Goal: Use online tool/utility: Use online tool/utility

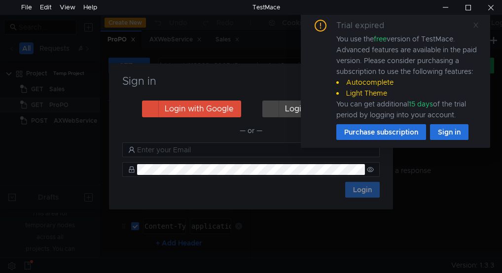
click at [475, 25] on icon at bounding box center [476, 25] width 7 height 7
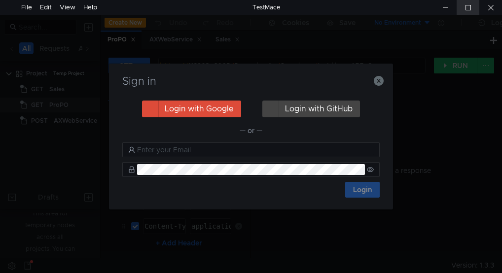
click at [468, 5] on div at bounding box center [468, 7] width 23 height 15
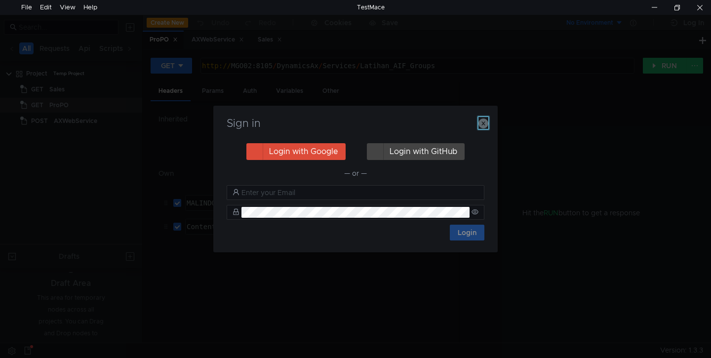
click at [485, 121] on icon "button" at bounding box center [483, 123] width 10 height 10
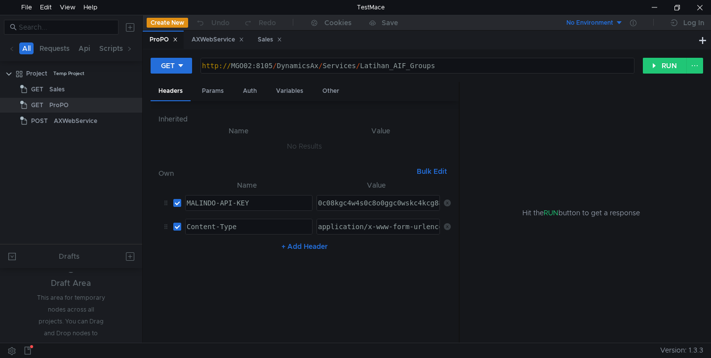
type textarea "http://MGO02:8105/DynamicsAx/Services/Latihan_AIF_Groups"
click at [267, 66] on div "http:// MGO02:8105 / DynamicsAx / Services / Latihan_AIF_Groups" at bounding box center [416, 74] width 433 height 25
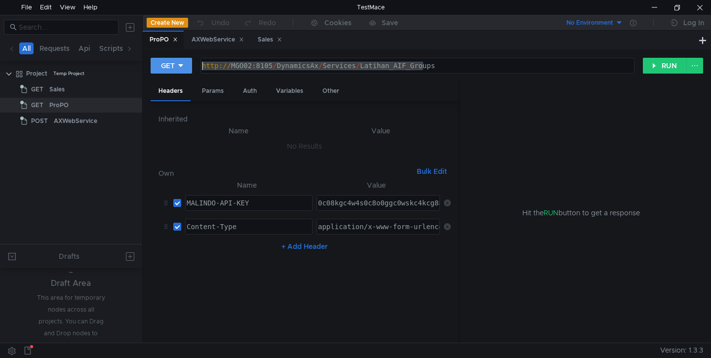
drag, startPoint x: 439, startPoint y: 67, endPoint x: 171, endPoint y: 61, distance: 267.6
click at [171, 61] on div "GET http://MGO02:8105/DynamicsAx/Services/Latihan_AIF_Groups http:// MGO02:8105…" at bounding box center [397, 65] width 492 height 17
paste textarea
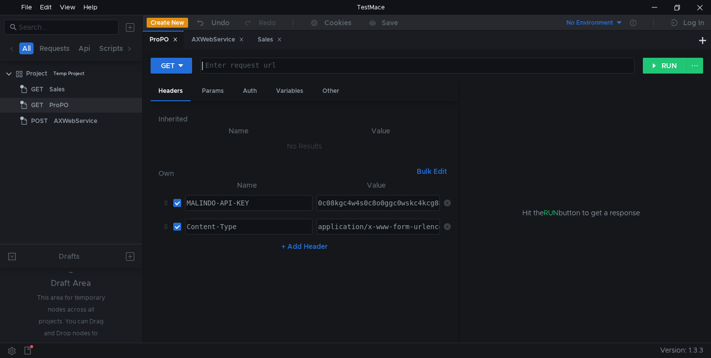
click at [242, 66] on div at bounding box center [416, 74] width 433 height 25
paste textarea "http://localhost:46898/api/CreateMany.ashx"
type textarea "http://localhost:46898/api/CreateMany.ashx"
click at [220, 91] on div "Params" at bounding box center [213, 91] width 38 height 18
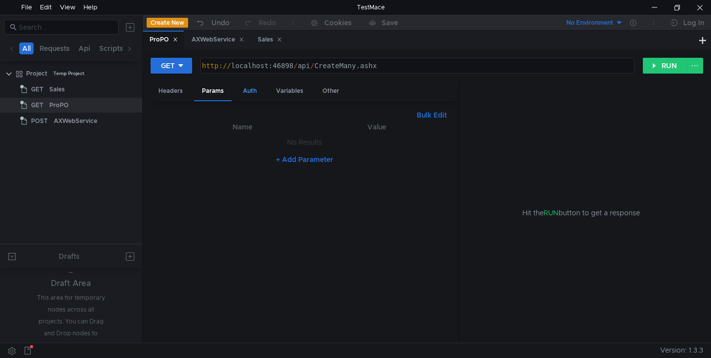
click at [249, 90] on div "Auth" at bounding box center [250, 91] width 30 height 18
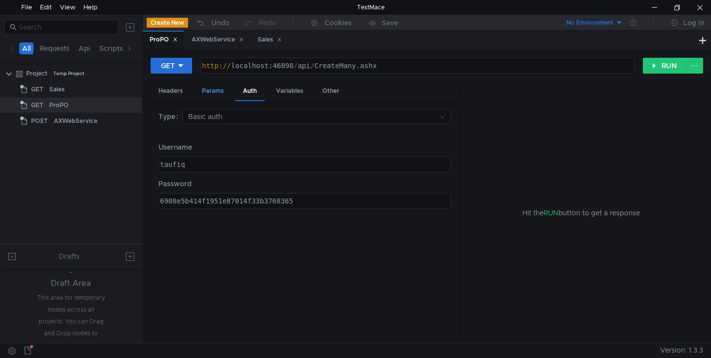
click at [209, 92] on div "Params" at bounding box center [213, 91] width 38 height 18
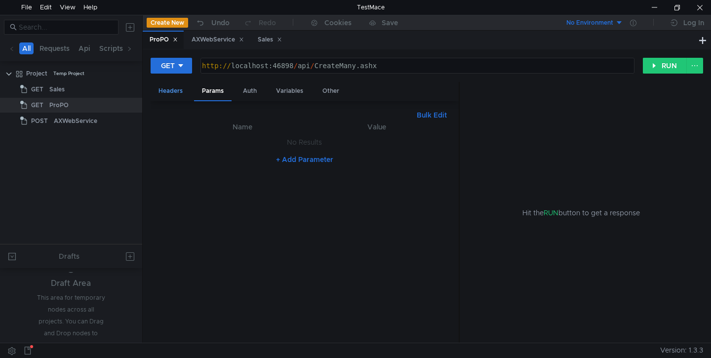
click at [177, 92] on div "Headers" at bounding box center [171, 91] width 40 height 18
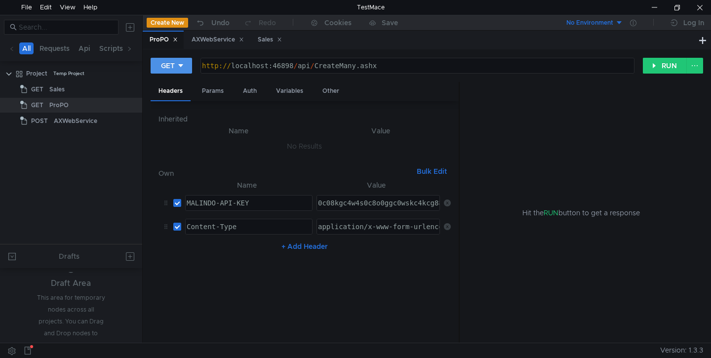
click at [180, 63] on icon at bounding box center [180, 65] width 7 height 7
click at [167, 98] on li "POST" at bounding box center [172, 102] width 43 height 16
click at [179, 206] on input "checkbox" at bounding box center [177, 203] width 8 height 8
checkbox input "false"
click at [179, 230] on input "checkbox" at bounding box center [177, 227] width 8 height 8
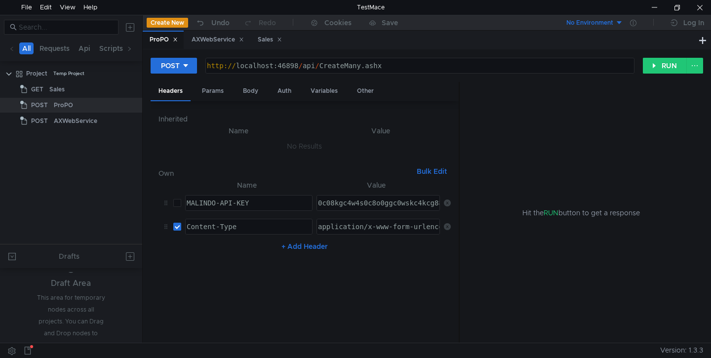
checkbox input "false"
click at [249, 95] on div "Body" at bounding box center [250, 91] width 31 height 18
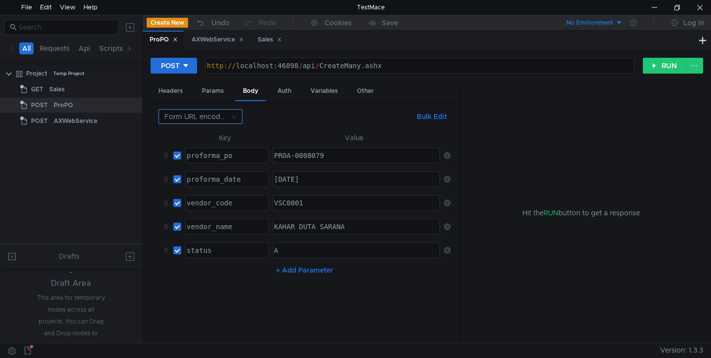
click at [228, 116] on input at bounding box center [196, 117] width 65 height 14
click at [192, 135] on div "JSON" at bounding box center [200, 135] width 72 height 11
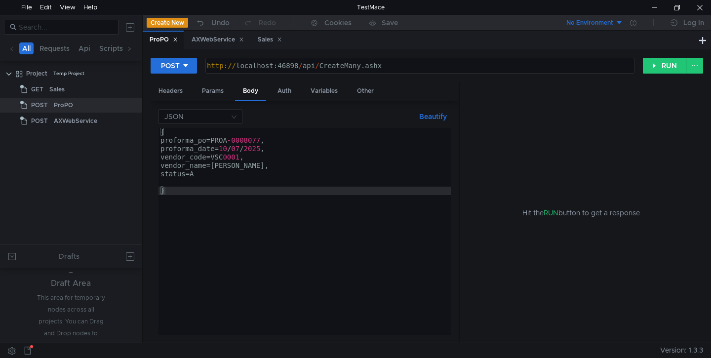
click at [238, 192] on div "{ proforma_po=PROA -0008077 , proforma_date= 10 / 07 / 2025 , vendor_code=VSC 0…" at bounding box center [304, 240] width 292 height 224
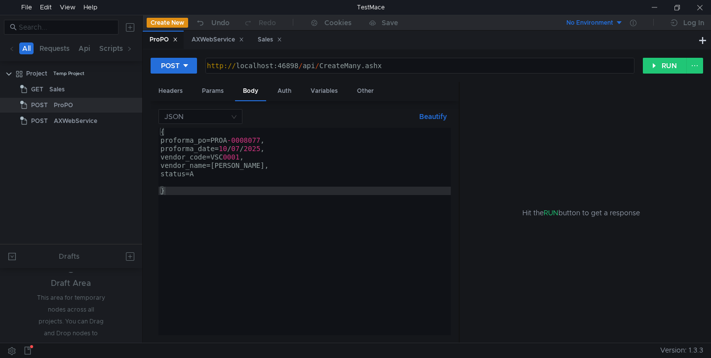
click at [502, 250] on div "Hit the RUN button to get a response" at bounding box center [581, 213] width 220 height 262
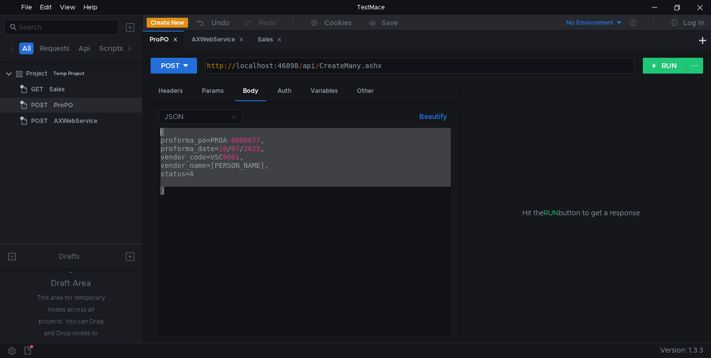
drag, startPoint x: 186, startPoint y: 191, endPoint x: 157, endPoint y: 130, distance: 68.0
click at [157, 130] on div "JSON Beautify } { proforma_po=PROA -0008077 , proforma_date= 10 / 07 / 2025 , v…" at bounding box center [305, 222] width 308 height 242
paste textarea "}"
type textarea "}"
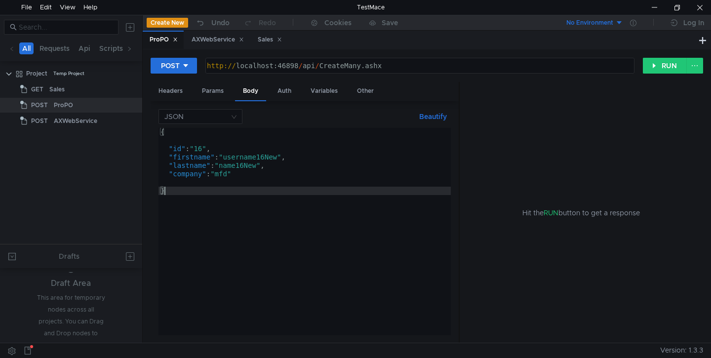
click at [171, 141] on div "{ "id" : "16" , "firstname" : "username16New" , "lastname" : "name16New" , "com…" at bounding box center [304, 240] width 292 height 224
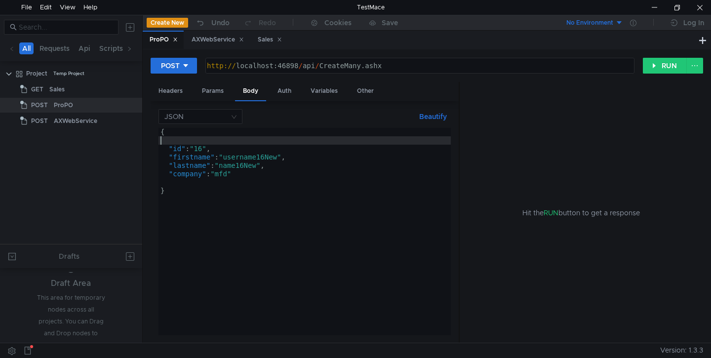
type textarea "{"
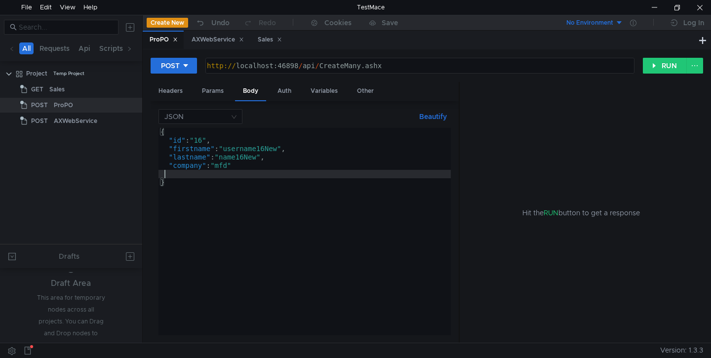
click at [184, 175] on div "{ "id" : "16" , "firstname" : "username16New" , "lastname" : "name16New" , "com…" at bounding box center [304, 240] width 292 height 224
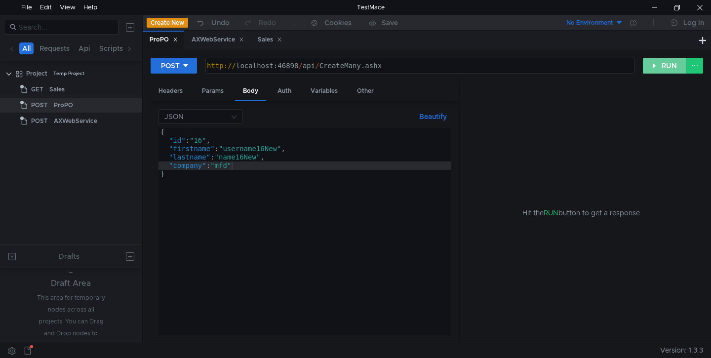
click at [502, 66] on button "RUN" at bounding box center [665, 66] width 44 height 16
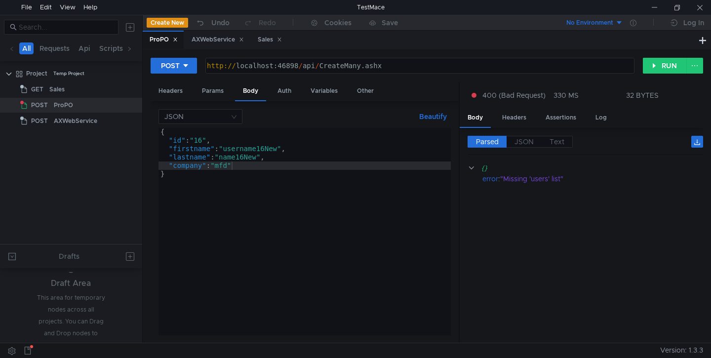
click at [256, 273] on div "{ "id" : "16" , "firstname" : "username16New" , "lastname" : "name16New" , "com…" at bounding box center [304, 240] width 292 height 224
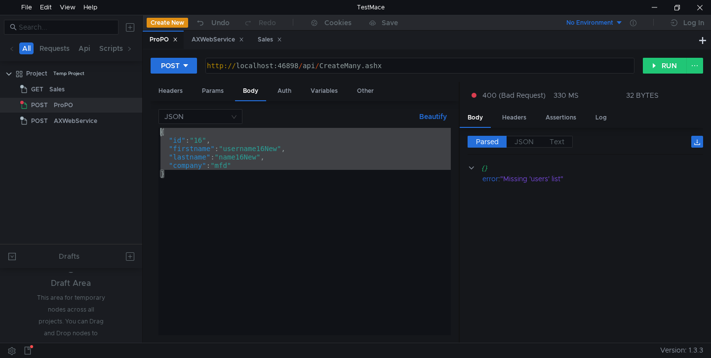
drag, startPoint x: 174, startPoint y: 177, endPoint x: 148, endPoint y: 119, distance: 63.4
click at [148, 119] on div "POST http://localhost:46898/api/CreateMany.ashx http:// localhost:46898 / api /…" at bounding box center [427, 195] width 568 height 293
paste textarea "}"
type textarea "}"
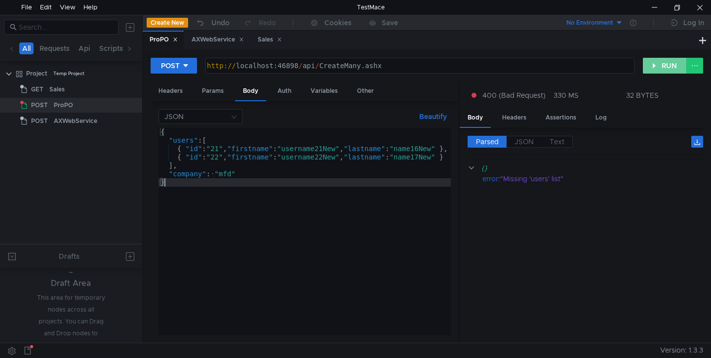
click at [502, 66] on button "RUN" at bounding box center [665, 66] width 44 height 16
click at [212, 91] on div "Params" at bounding box center [213, 91] width 38 height 18
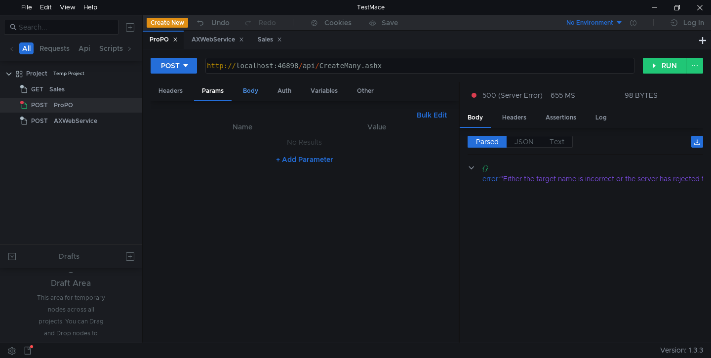
click at [247, 94] on div "Body" at bounding box center [250, 91] width 31 height 18
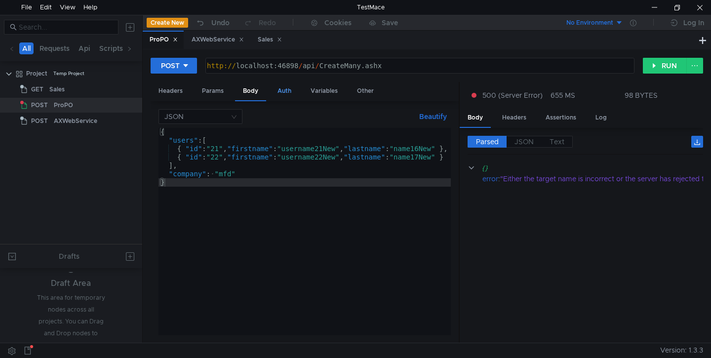
click at [288, 92] on div "Auth" at bounding box center [284, 91] width 30 height 18
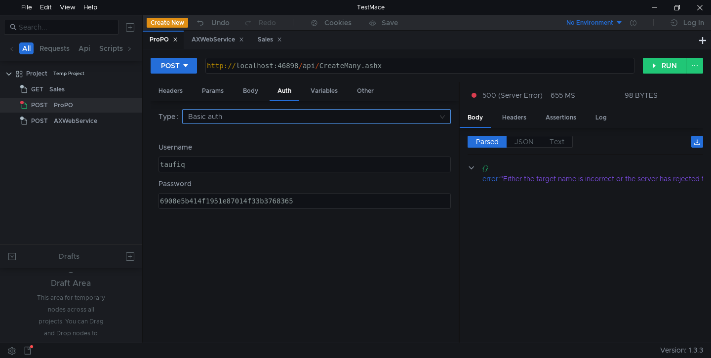
click at [441, 115] on nz-select-top-control "Basic auth" at bounding box center [316, 116] width 268 height 15
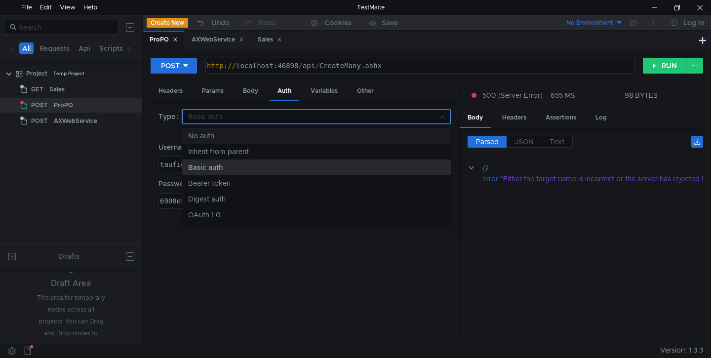
click at [221, 133] on div "No auth" at bounding box center [316, 135] width 257 height 11
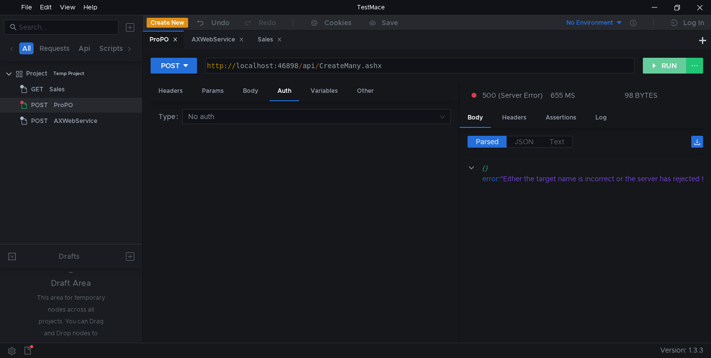
click at [502, 67] on button "RUN" at bounding box center [665, 66] width 44 height 16
click at [242, 84] on div "Body" at bounding box center [250, 91] width 31 height 18
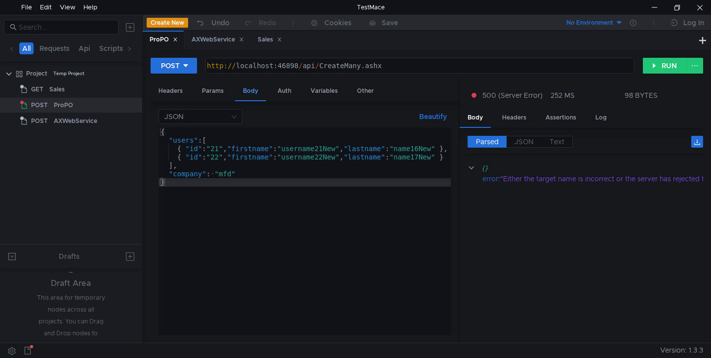
click at [248, 89] on div "Body" at bounding box center [250, 91] width 31 height 19
click at [208, 90] on div "Params" at bounding box center [213, 91] width 38 height 18
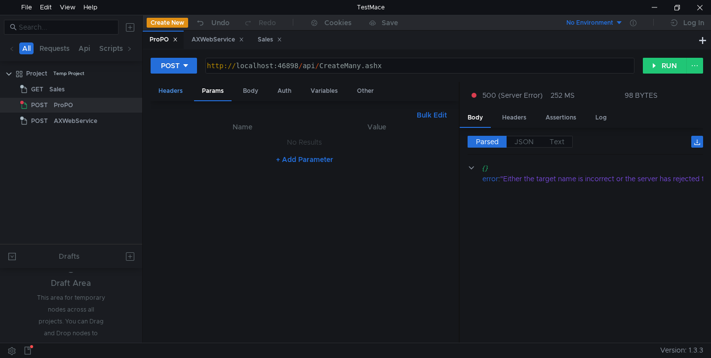
click at [170, 90] on div "Headers" at bounding box center [171, 91] width 40 height 18
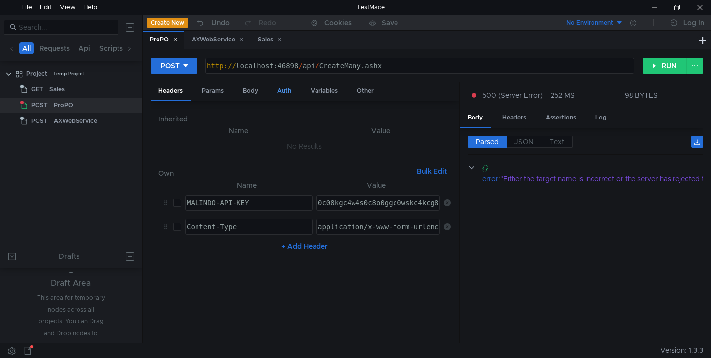
click at [283, 88] on div "Auth" at bounding box center [284, 91] width 30 height 18
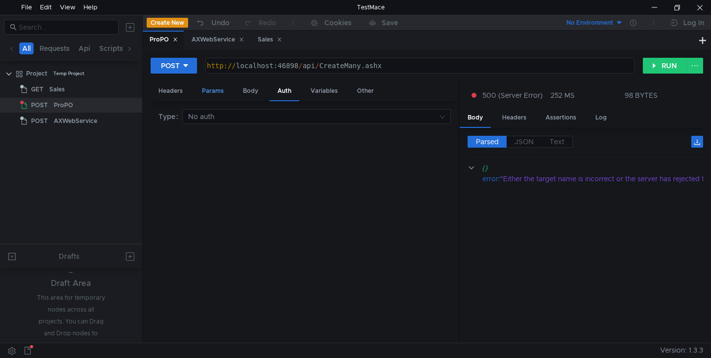
click at [206, 88] on div "Params" at bounding box center [213, 91] width 38 height 18
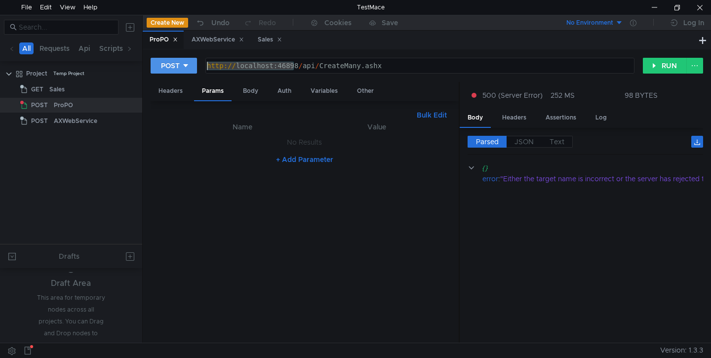
drag, startPoint x: 295, startPoint y: 63, endPoint x: 194, endPoint y: 60, distance: 100.2
click at [194, 60] on div "POST http://localhost:46898/api/CreateMany.ashx http:// localhost:46898 / api /…" at bounding box center [397, 65] width 492 height 17
paste textarea "/"
click at [182, 68] on icon at bounding box center [185, 65] width 7 height 7
click at [168, 84] on li "GET" at bounding box center [174, 86] width 46 height 16
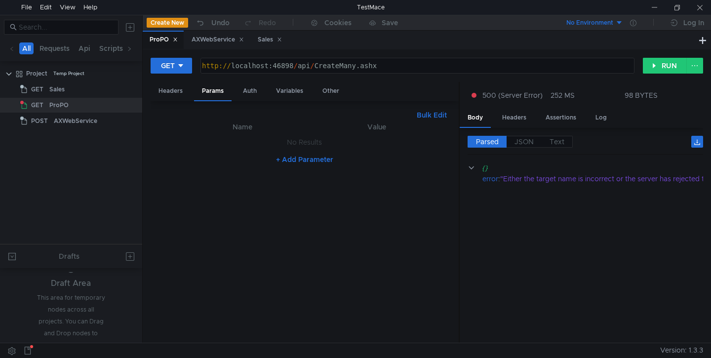
click at [502, 32] on div "ProPO AXWebService Sales" at bounding box center [420, 40] width 554 height 19
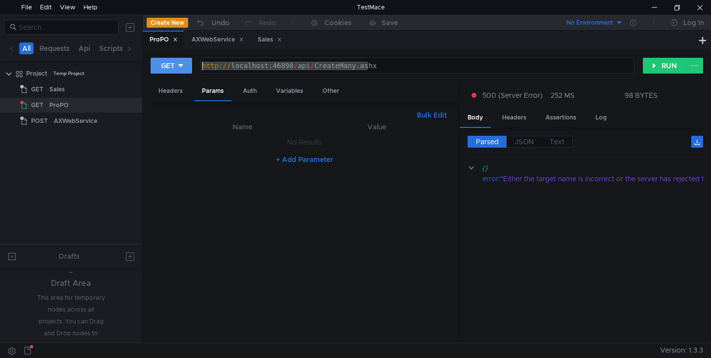
drag, startPoint x: 381, startPoint y: 63, endPoint x: 175, endPoint y: 70, distance: 205.9
click at [175, 70] on div "GET http://localhost:46898/api/CreateMany.ashx http:// localhost:46898 / api / …" at bounding box center [397, 65] width 492 height 17
paste textarea "Get.ashx?company=MFD"
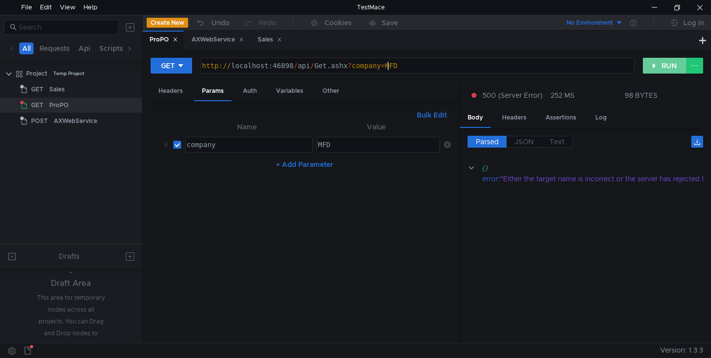
click at [502, 64] on button "RUN" at bounding box center [665, 66] width 44 height 16
click at [502, 117] on div "Headers" at bounding box center [514, 118] width 40 height 18
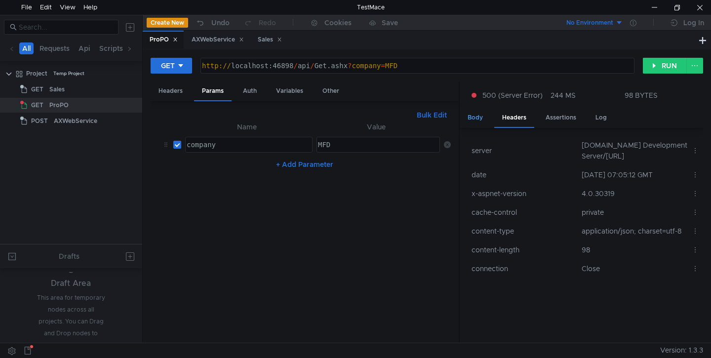
click at [476, 119] on div "Body" at bounding box center [474, 118] width 31 height 18
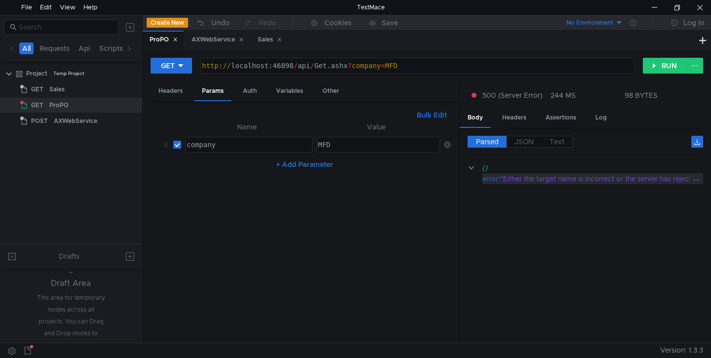
click at [502, 178] on div ""Either the target name is incorrect or the server has rejected the client cred…" at bounding box center [637, 178] width 275 height 11
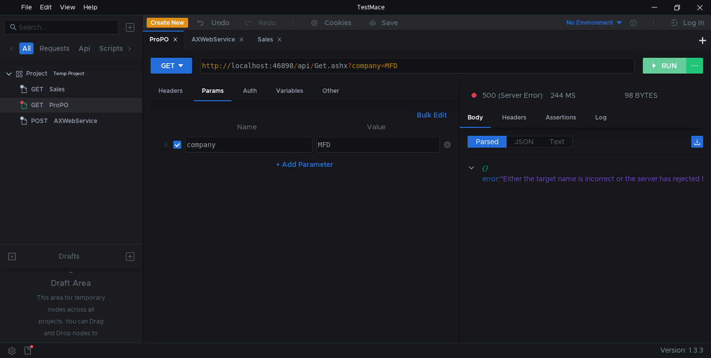
click at [502, 63] on button "RUN" at bounding box center [665, 66] width 44 height 16
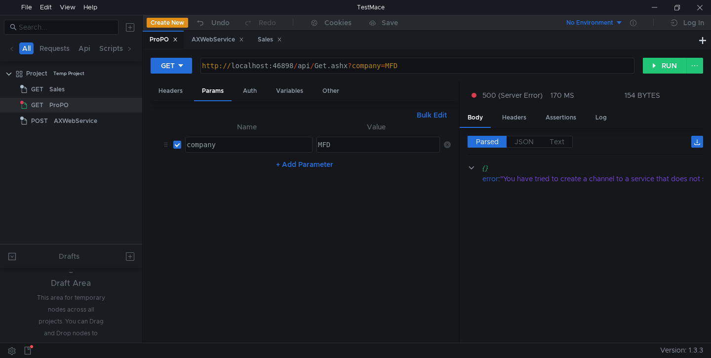
click at [502, 71] on button "RUN" at bounding box center [665, 66] width 44 height 16
click at [502, 74] on button "RUN" at bounding box center [665, 66] width 44 height 16
click at [502, 50] on div "GET http://localhost:46898/api/Get.ashx?company=MFD http:// localhost:46898 / a…" at bounding box center [427, 195] width 568 height 293
click at [401, 64] on div "http:// localhost:46898 / api / Get.ashx ? company = MFD" at bounding box center [416, 74] width 433 height 25
drag, startPoint x: 394, startPoint y: 67, endPoint x: 178, endPoint y: 59, distance: 216.8
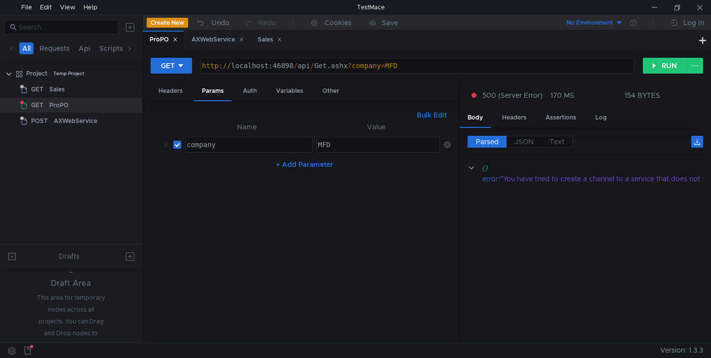
click at [178, 59] on div "GET http://localhost:46898/api/Get.ashx?company=MFD http:// localhost:46898 / a…" at bounding box center [397, 65] width 492 height 17
paste textarea "Create.ashx"
type textarea "[URL]"
click at [502, 229] on cdk-virtual-scroll-viewport "{} error : "You have tried to create a channel to a service that does not suppo…" at bounding box center [584, 248] width 235 height 173
click at [201, 89] on div "Params" at bounding box center [213, 91] width 38 height 19
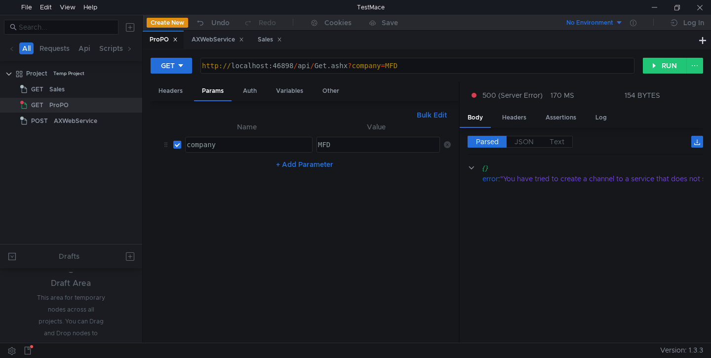
click at [254, 96] on div "Auth" at bounding box center [250, 91] width 30 height 18
click at [297, 93] on div "Variables" at bounding box center [289, 91] width 43 height 18
click at [176, 90] on div "Headers" at bounding box center [171, 91] width 40 height 18
click at [166, 66] on div "GET" at bounding box center [168, 65] width 14 height 11
click li "POST"
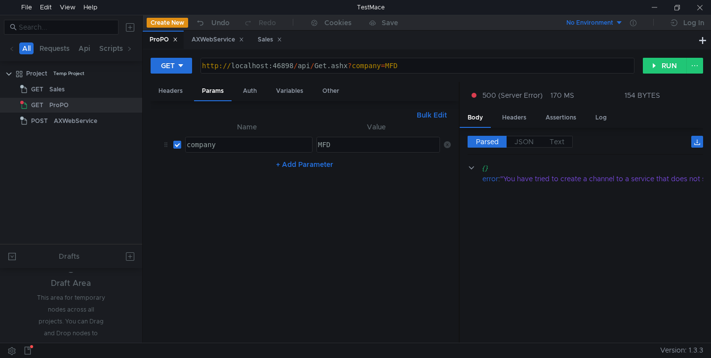
click at [207, 91] on div "Params" at bounding box center [213, 91] width 38 height 19
click at [255, 88] on div "Body" at bounding box center [250, 91] width 30 height 18
drag, startPoint x: 179, startPoint y: 182, endPoint x: 158, endPoint y: 128, distance: 57.2
click div "{ "users" : [ { "id" : "21" , "firstname" : "username21New" , "lastname" : "nam…"
paste textarea "}"
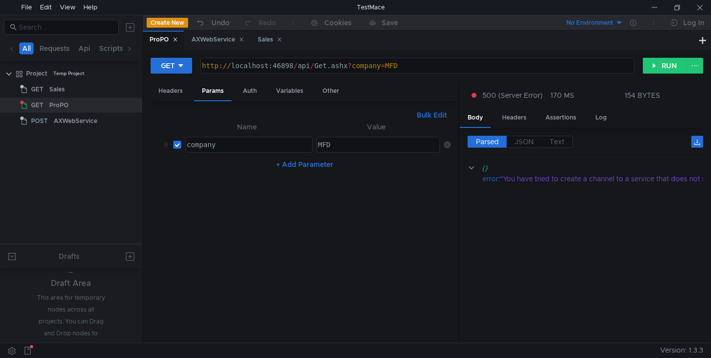
type textarea "}"
click div "{ "id" : "16" , "firstname" : "username16New" , "lastname" : "name16New" , "com…"
type textarea ""company": "mfd""
click div "{ "id" : "16" , "firstname" : "username16New" , "lastname" : "name16New" , "com…"
type textarea "{"
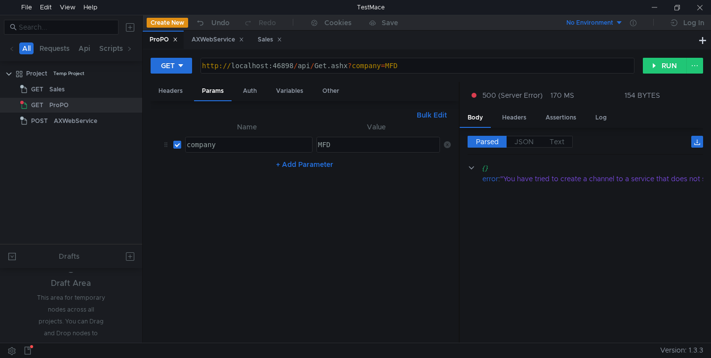
click at [502, 71] on button "RUN" at bounding box center [665, 66] width 44 height 16
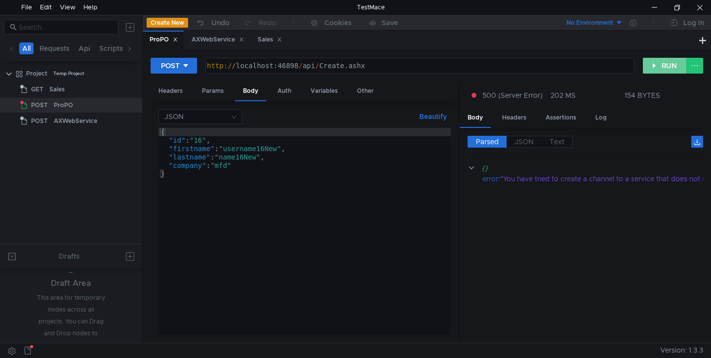
click at [502, 68] on button "RUN" at bounding box center [665, 66] width 44 height 16
click at [502, 63] on button "RUN" at bounding box center [665, 66] width 44 height 16
click at [650, 59] on button "RUN" at bounding box center [665, 66] width 44 height 16
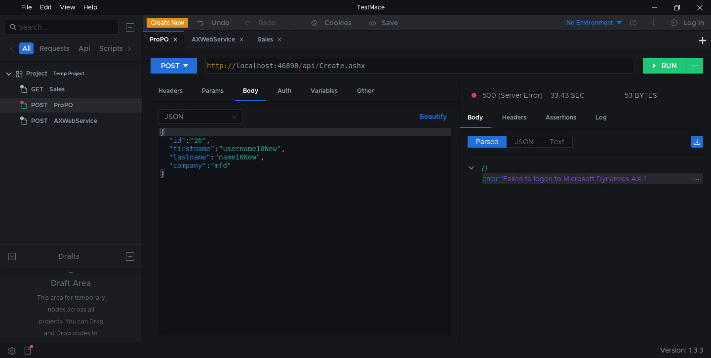
click at [598, 178] on div ""Failed to logon to Microsoft Dynamics AX."" at bounding box center [595, 178] width 191 height 11
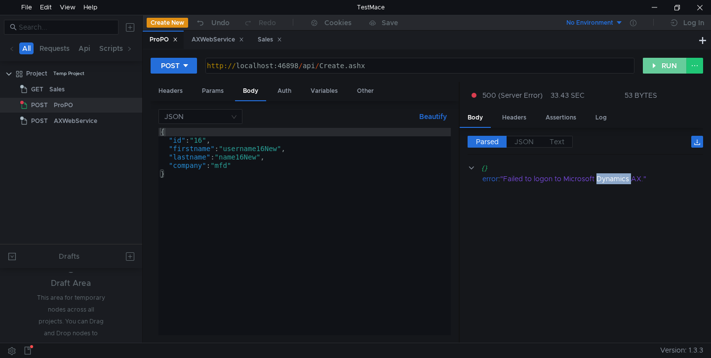
click at [677, 61] on button "RUN" at bounding box center [665, 66] width 44 height 16
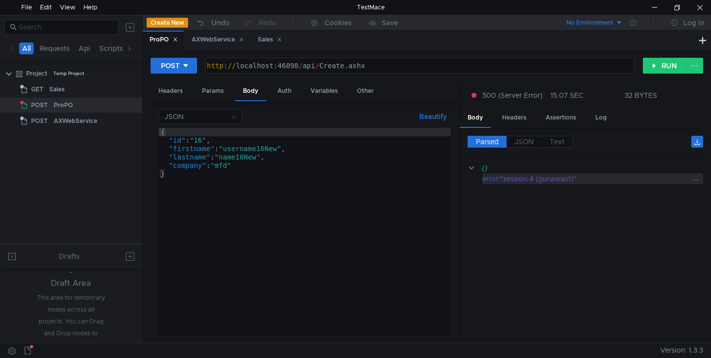
click at [572, 179] on div ""session 4 (gunawan1)"" at bounding box center [595, 178] width 191 height 11
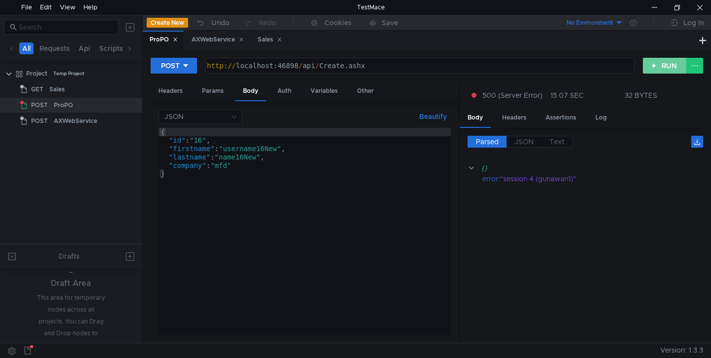
click at [664, 65] on button "RUN" at bounding box center [665, 66] width 44 height 16
